Goal: Transaction & Acquisition: Subscribe to service/newsletter

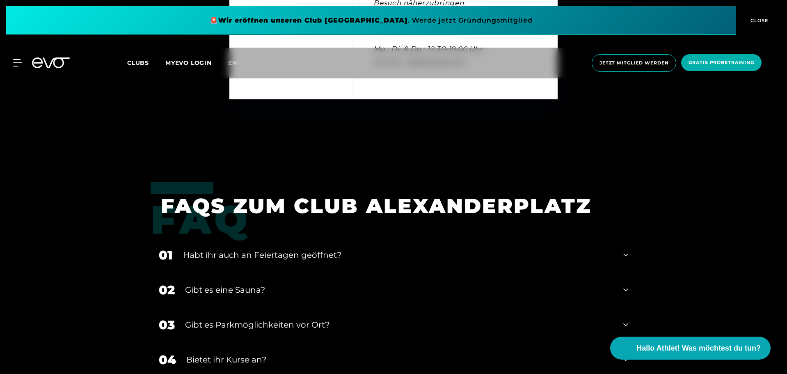
scroll to position [2955, 0]
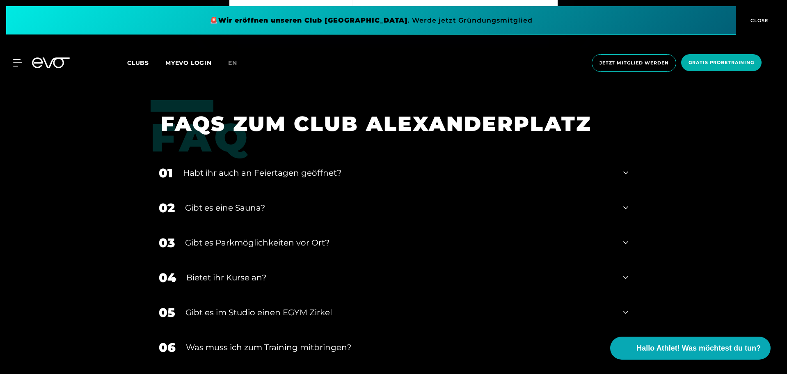
click at [447, 179] on div "Habt ihr auch an Feiertagen geöffnet?" at bounding box center [398, 173] width 430 height 12
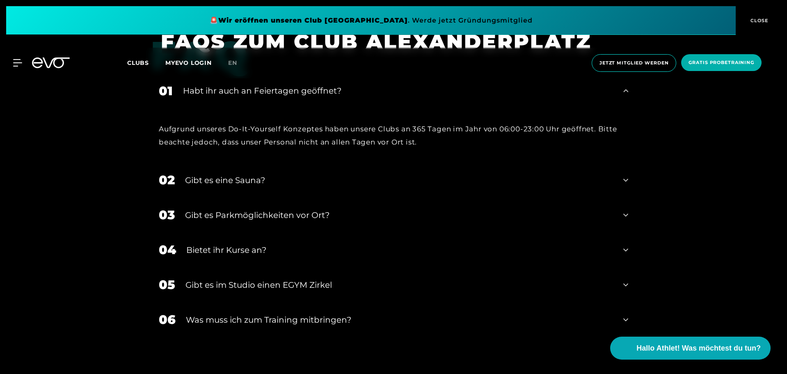
scroll to position [3078, 0]
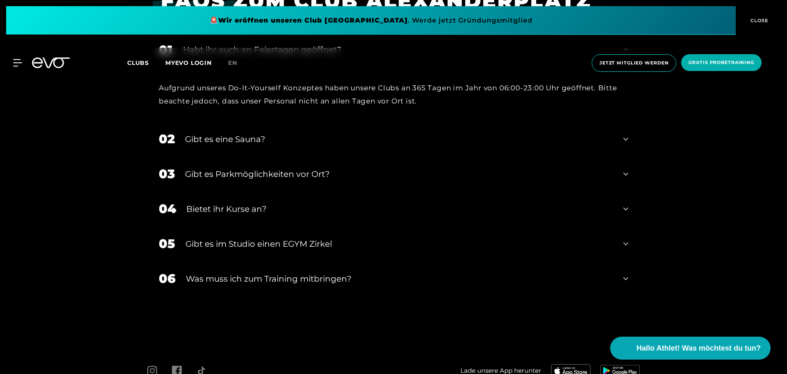
click at [409, 210] on div "Bietet ihr Kurse an?" at bounding box center [399, 209] width 427 height 12
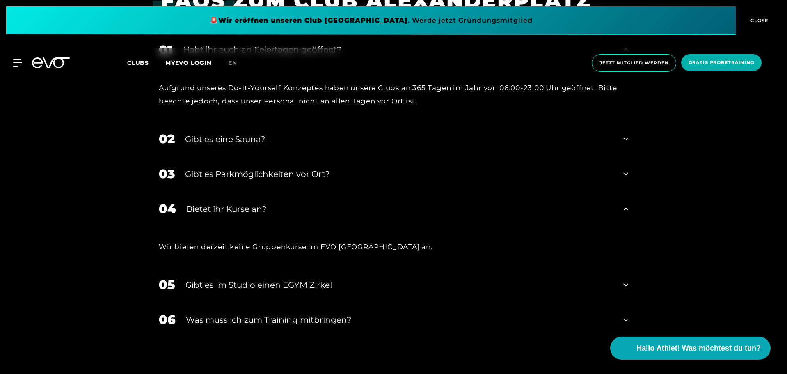
scroll to position [3177, 0]
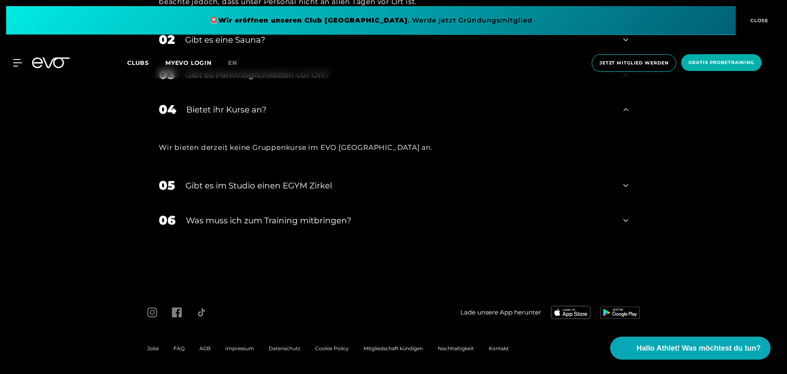
click at [379, 219] on div "Was muss ich zum Training mitbringen?" at bounding box center [399, 220] width 427 height 12
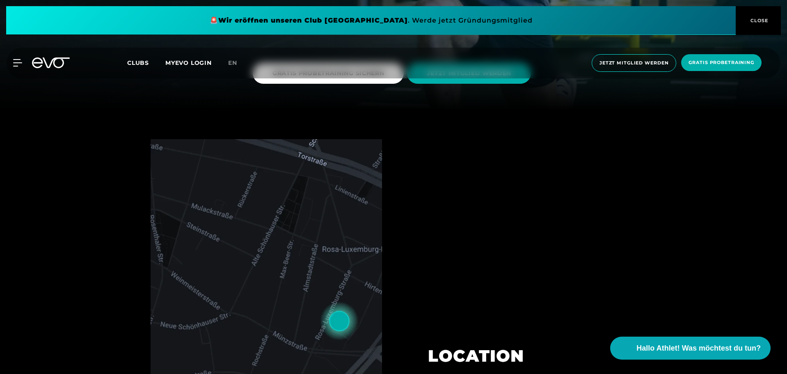
scroll to position [181, 0]
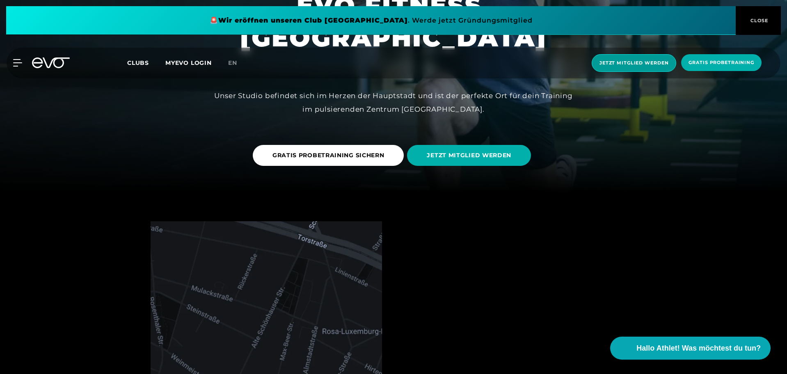
click at [640, 66] on span "Jetzt Mitglied werden" at bounding box center [634, 63] width 85 height 18
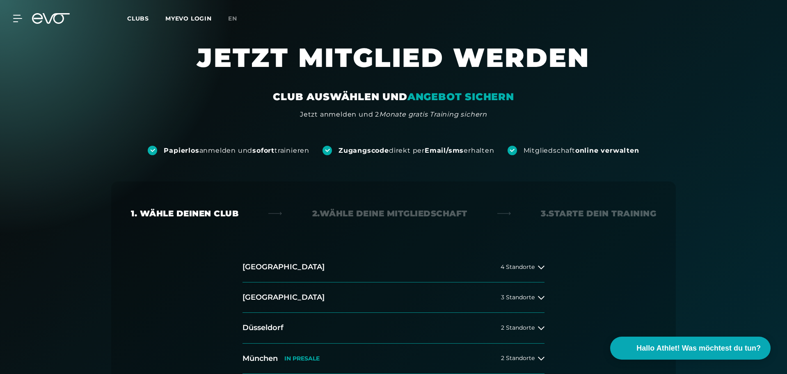
scroll to position [82, 0]
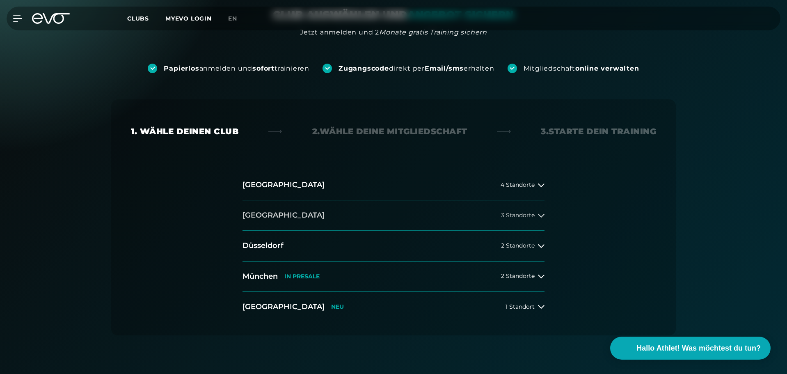
click at [513, 213] on span "3 Standorte" at bounding box center [518, 215] width 34 height 6
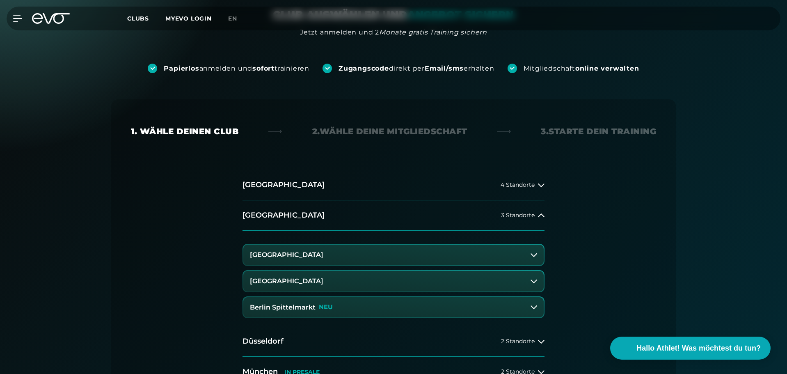
click at [306, 257] on h3 "[GEOGRAPHIC_DATA]" at bounding box center [286, 254] width 73 height 7
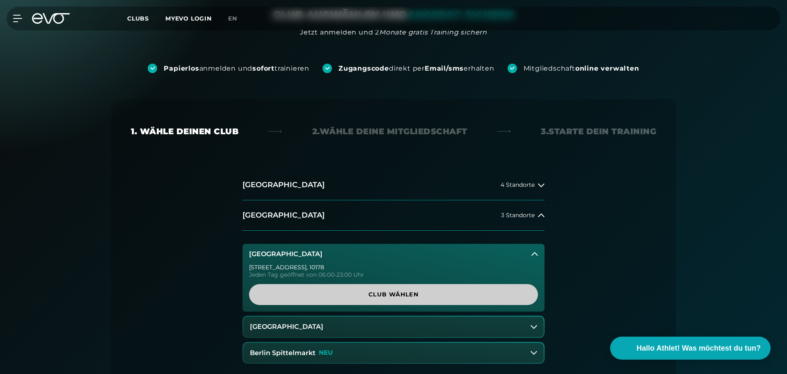
click at [405, 296] on span "Club wählen" at bounding box center [393, 294] width 249 height 9
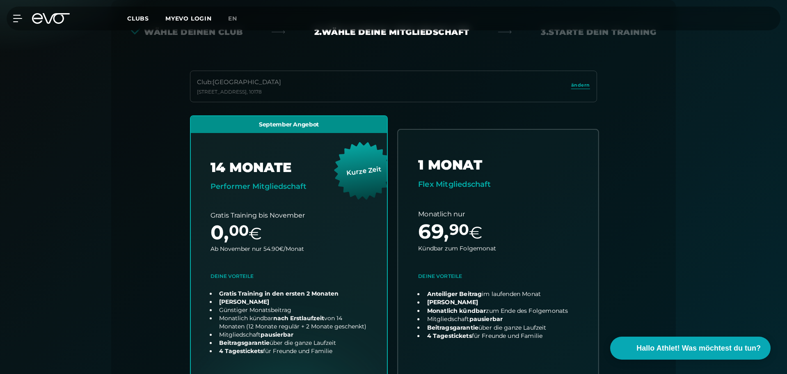
scroll to position [263, 0]
